Goal: Task Accomplishment & Management: Manage account settings

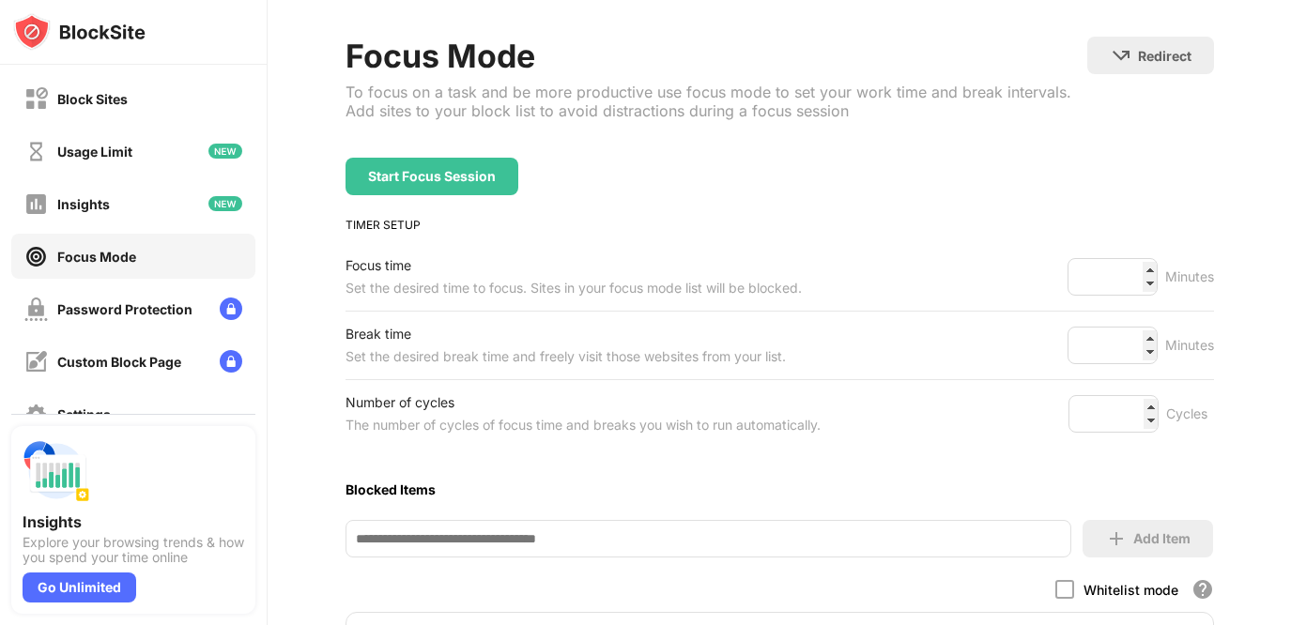
scroll to position [82, 0]
click at [161, 110] on div "Block Sites" at bounding box center [133, 98] width 244 height 45
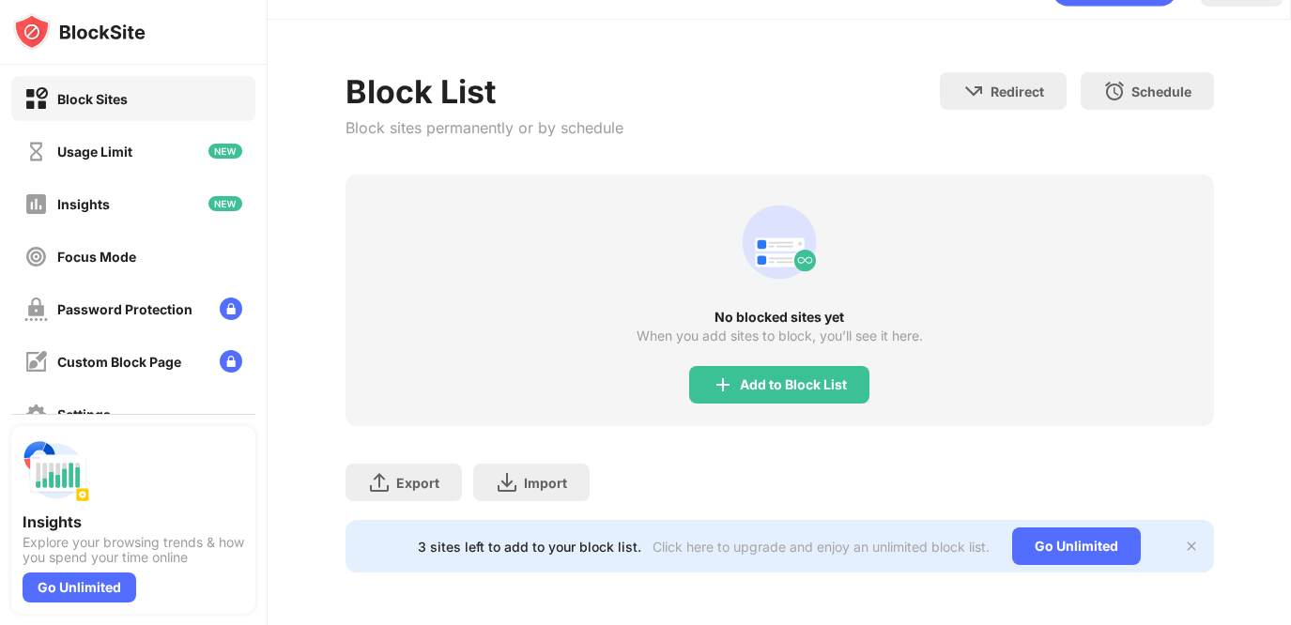
scroll to position [44, 0]
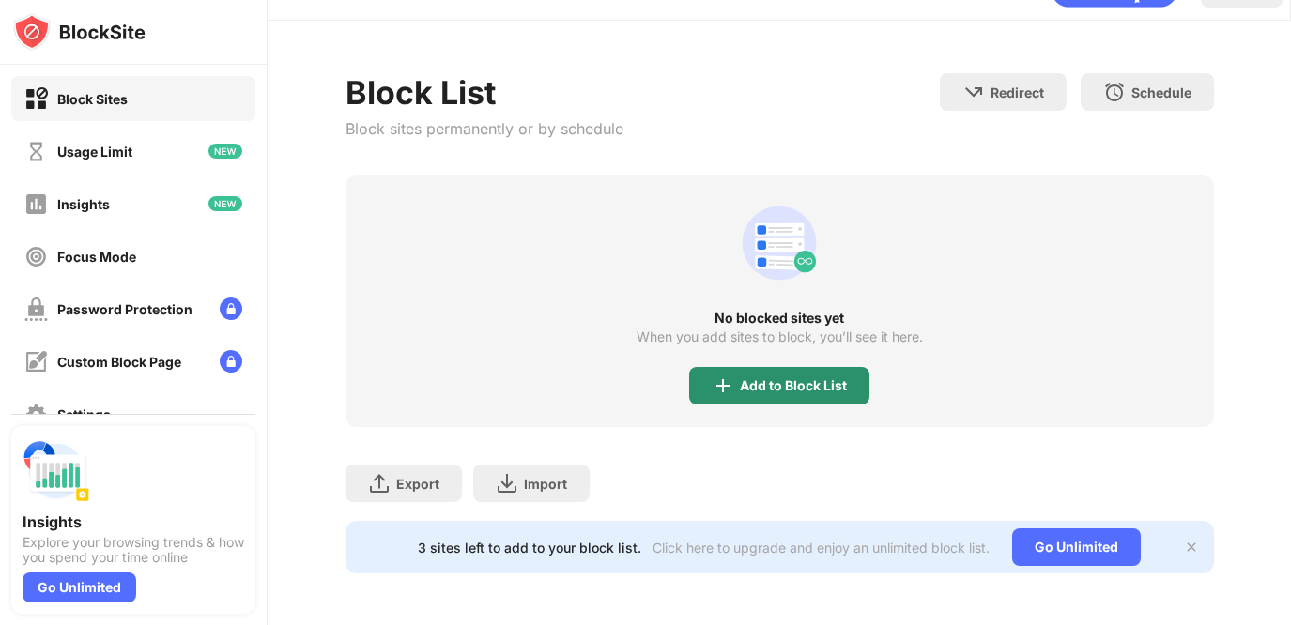
click at [817, 383] on div "Add to Block List" at bounding box center [793, 385] width 107 height 15
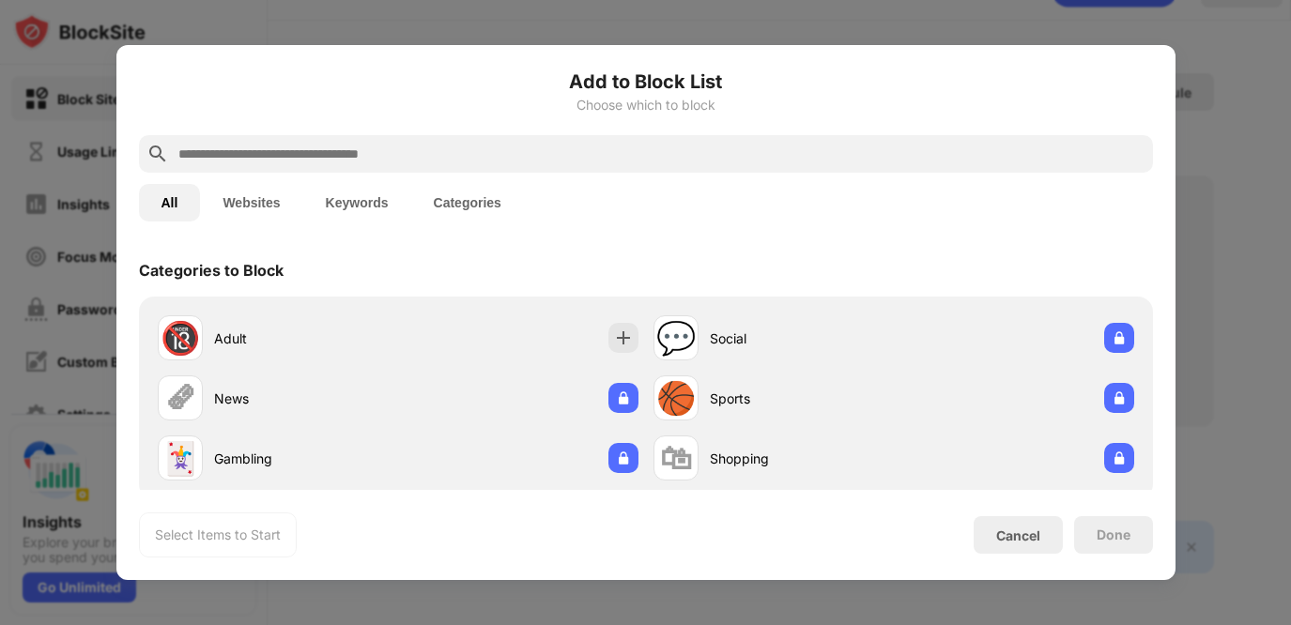
click at [670, 139] on div at bounding box center [646, 154] width 1014 height 38
click at [670, 150] on input "text" at bounding box center [661, 154] width 969 height 23
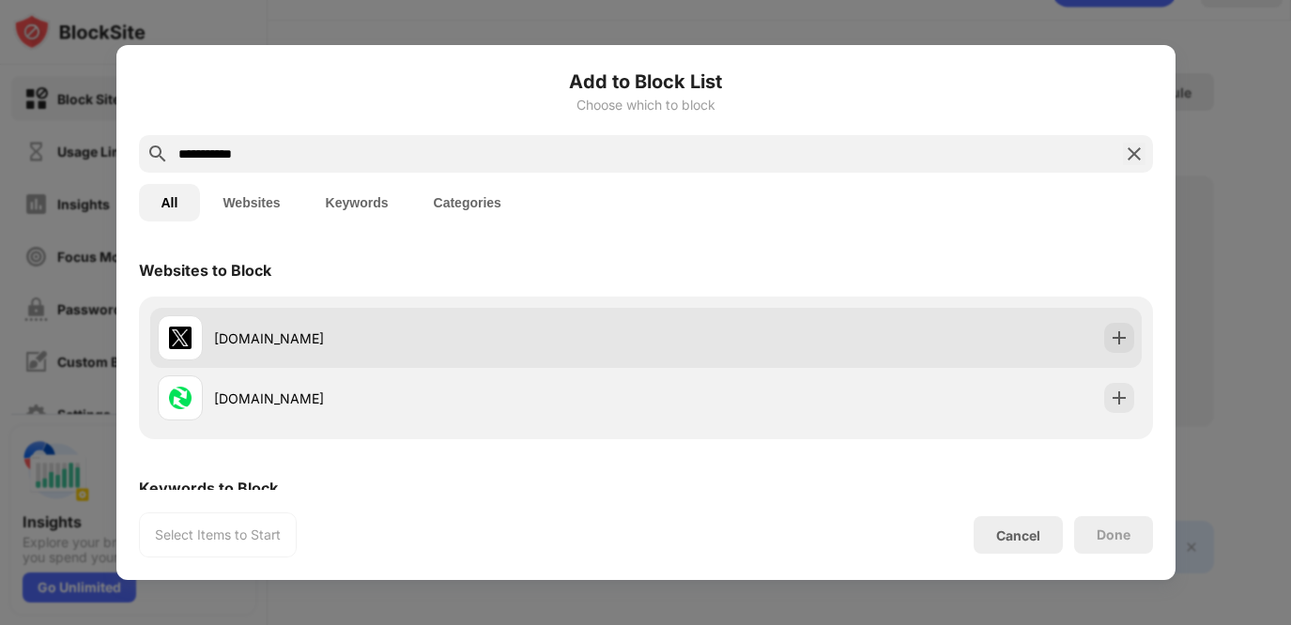
type input "**********"
click at [297, 323] on div "[DOMAIN_NAME]" at bounding box center [402, 338] width 488 height 45
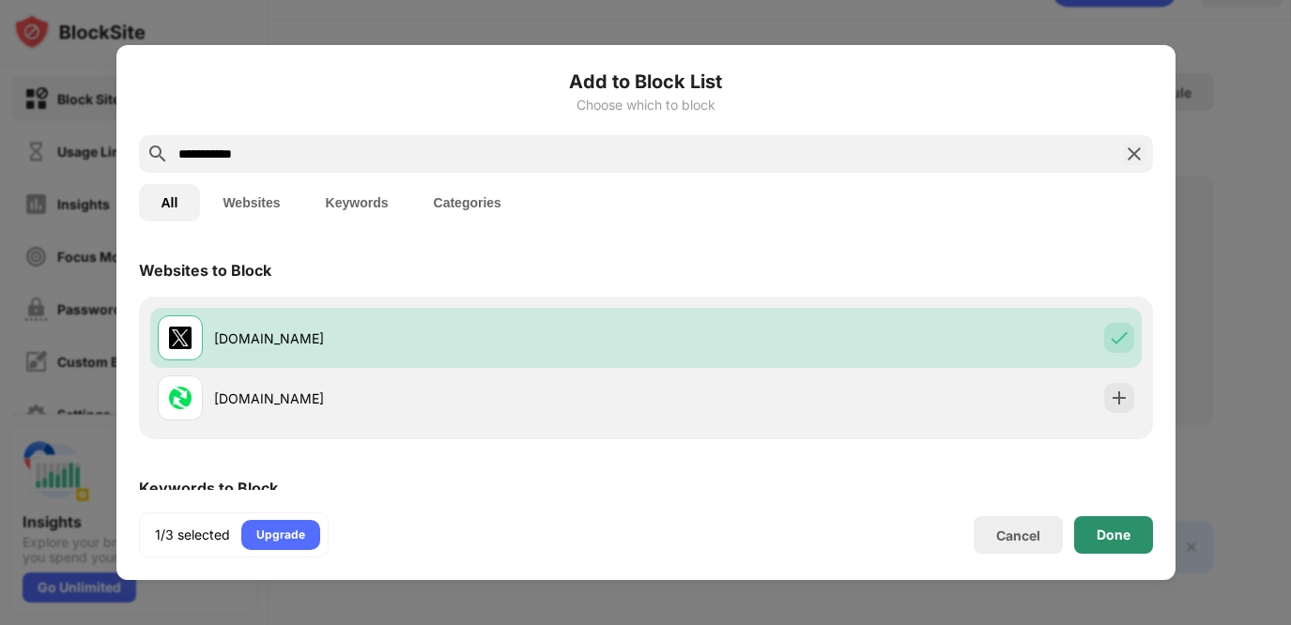
click at [1101, 529] on div "Done" at bounding box center [1114, 535] width 34 height 15
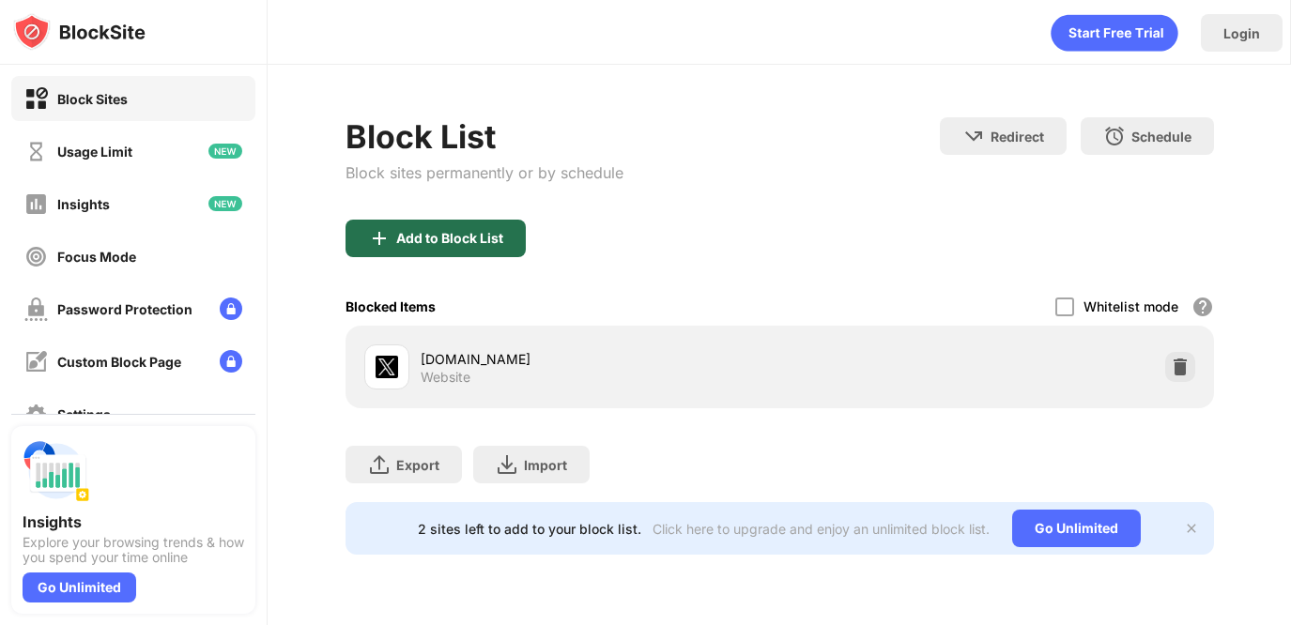
click at [451, 253] on div "Add to Block List" at bounding box center [436, 239] width 180 height 38
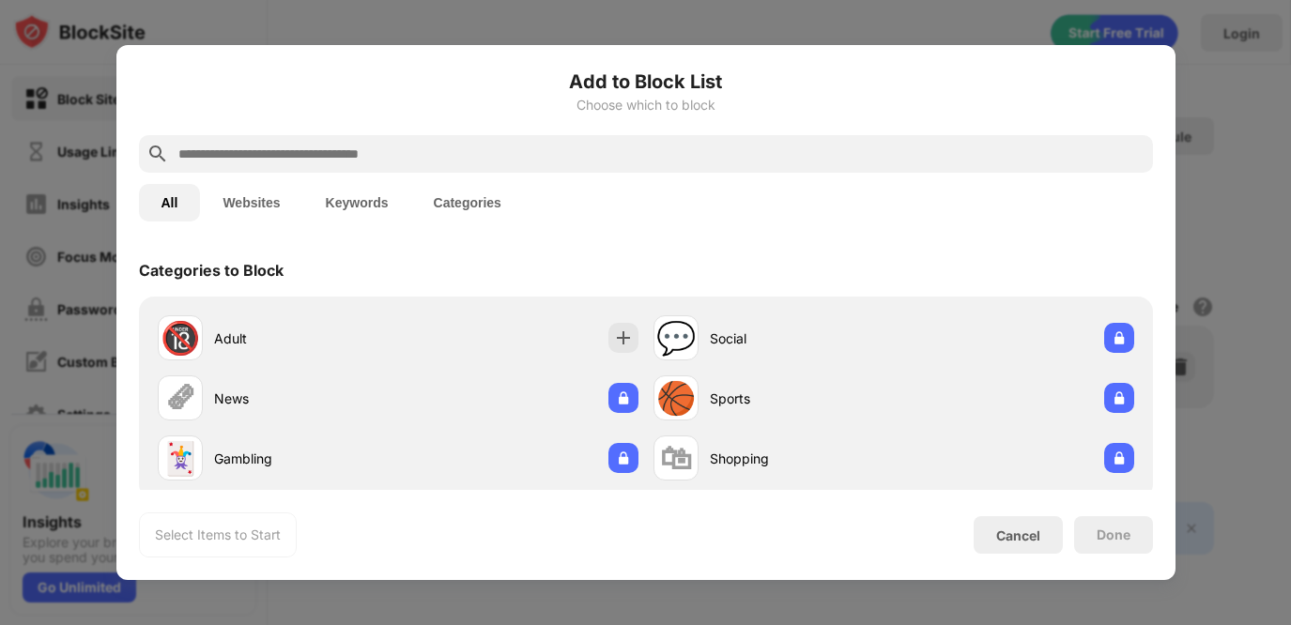
click at [440, 155] on input "text" at bounding box center [661, 154] width 969 height 23
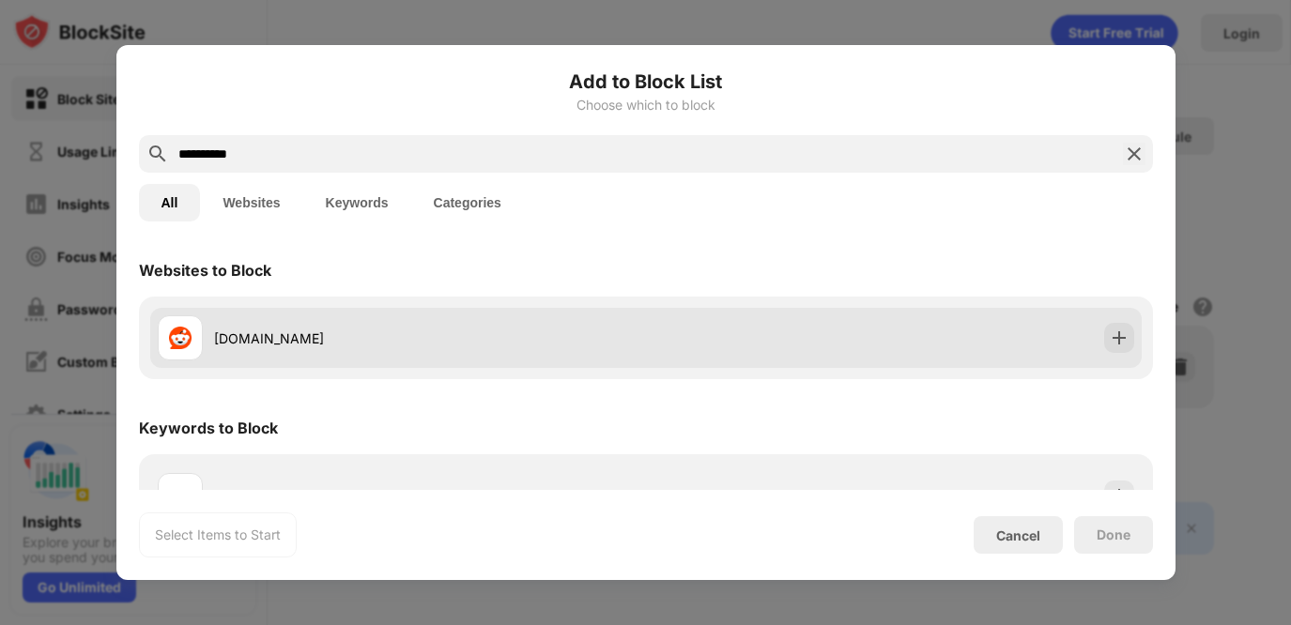
type input "**********"
click at [378, 325] on div "[DOMAIN_NAME]" at bounding box center [402, 338] width 488 height 45
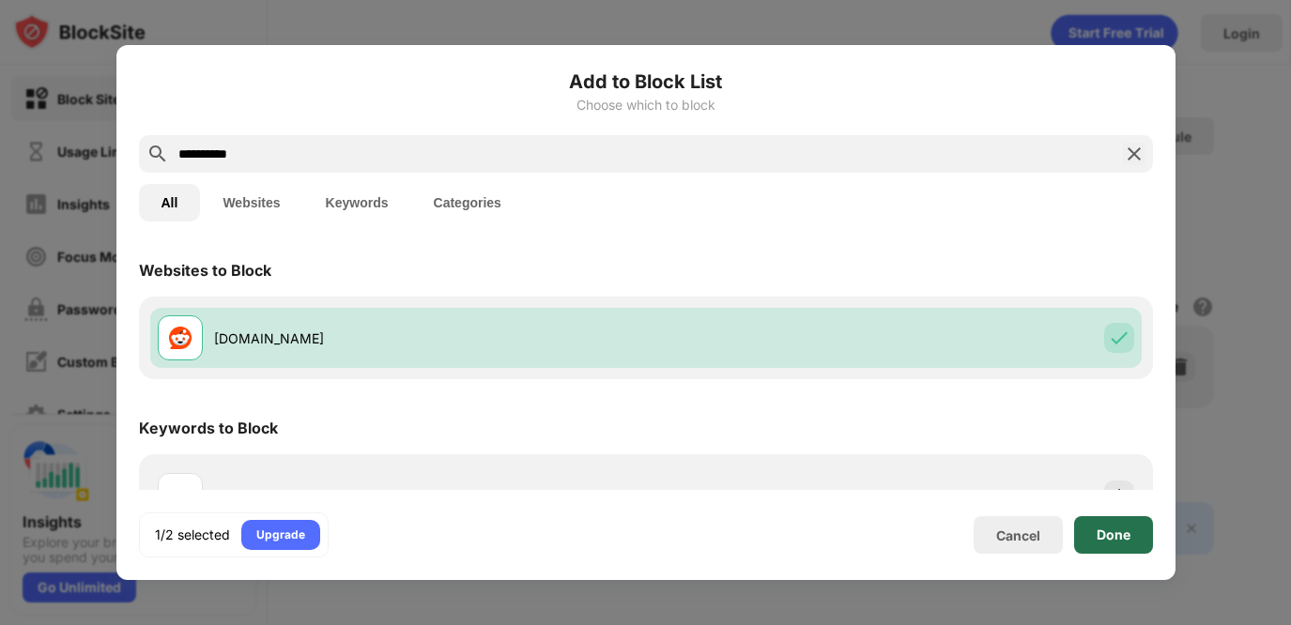
click at [1137, 538] on div "Done" at bounding box center [1113, 536] width 79 height 38
